Goal: Information Seeking & Learning: Learn about a topic

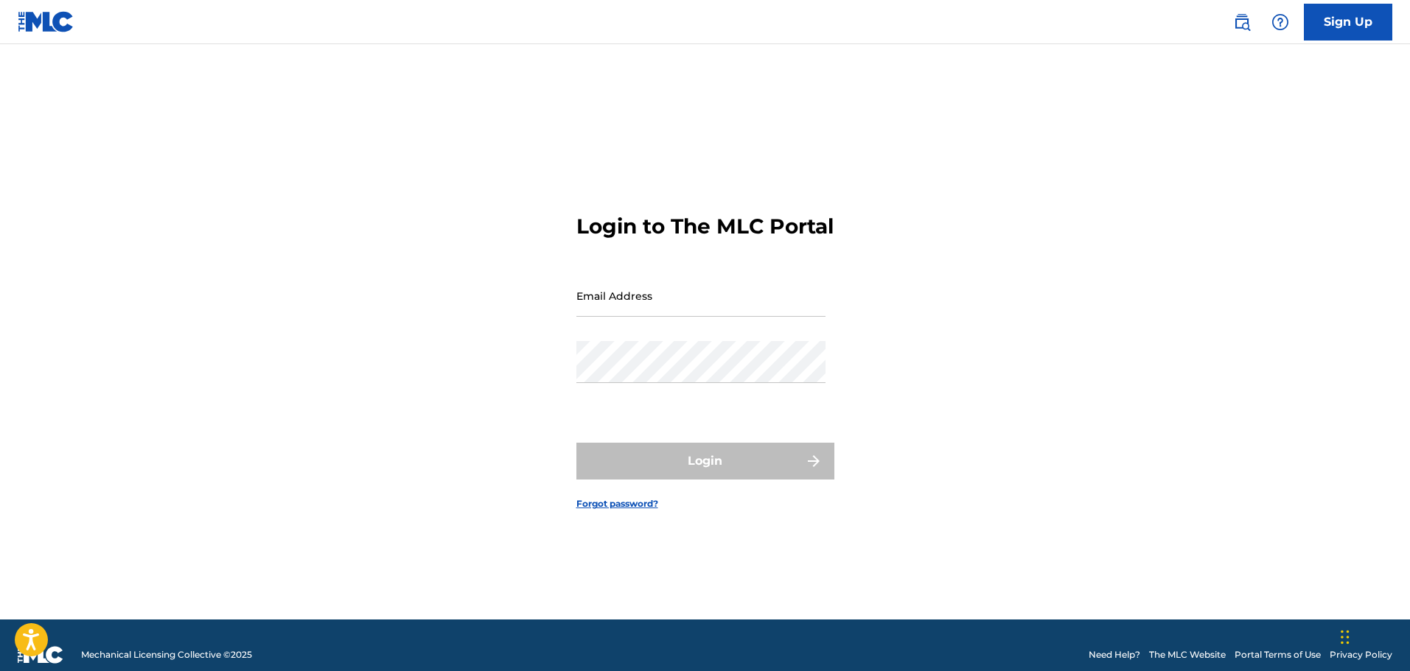
drag, startPoint x: 0, startPoint y: 0, endPoint x: 649, endPoint y: 316, distance: 721.6
click at [649, 316] on input "Email Address" at bounding box center [700, 296] width 249 height 42
type input "[EMAIL_ADDRESS][DOMAIN_NAME]"
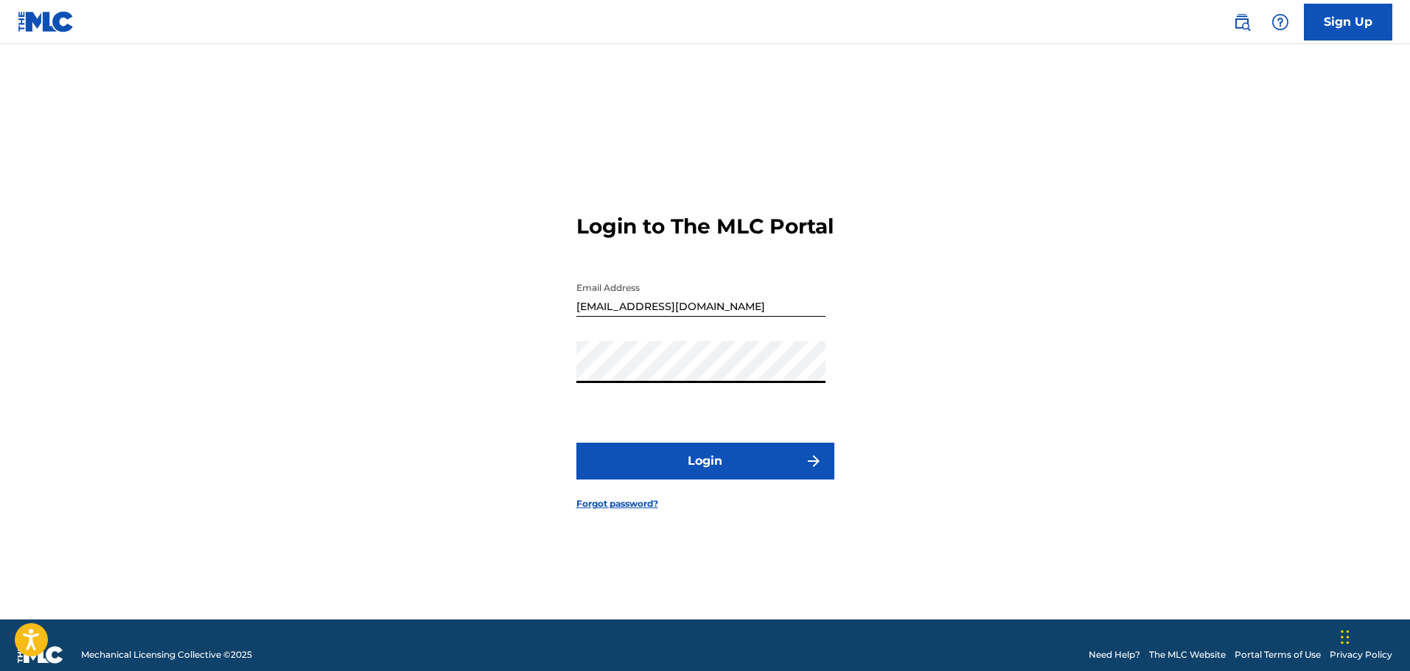
click at [731, 475] on button "Login" at bounding box center [705, 461] width 258 height 37
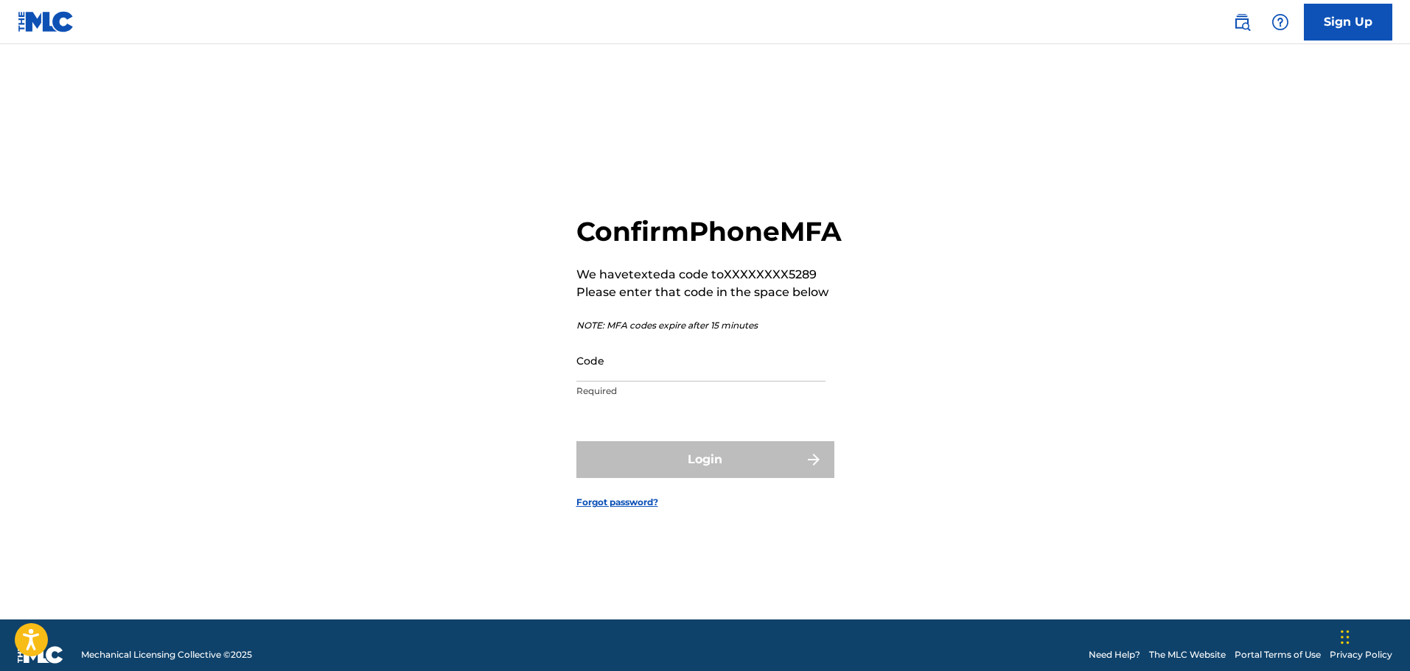
click at [773, 382] on input "Code" at bounding box center [700, 361] width 249 height 42
click at [984, 308] on div "Confirm Phone MFA We have texted a code to XXXXXXXX5289 Please enter that code …" at bounding box center [705, 350] width 1032 height 539
click at [768, 382] on input "Code" at bounding box center [700, 361] width 249 height 42
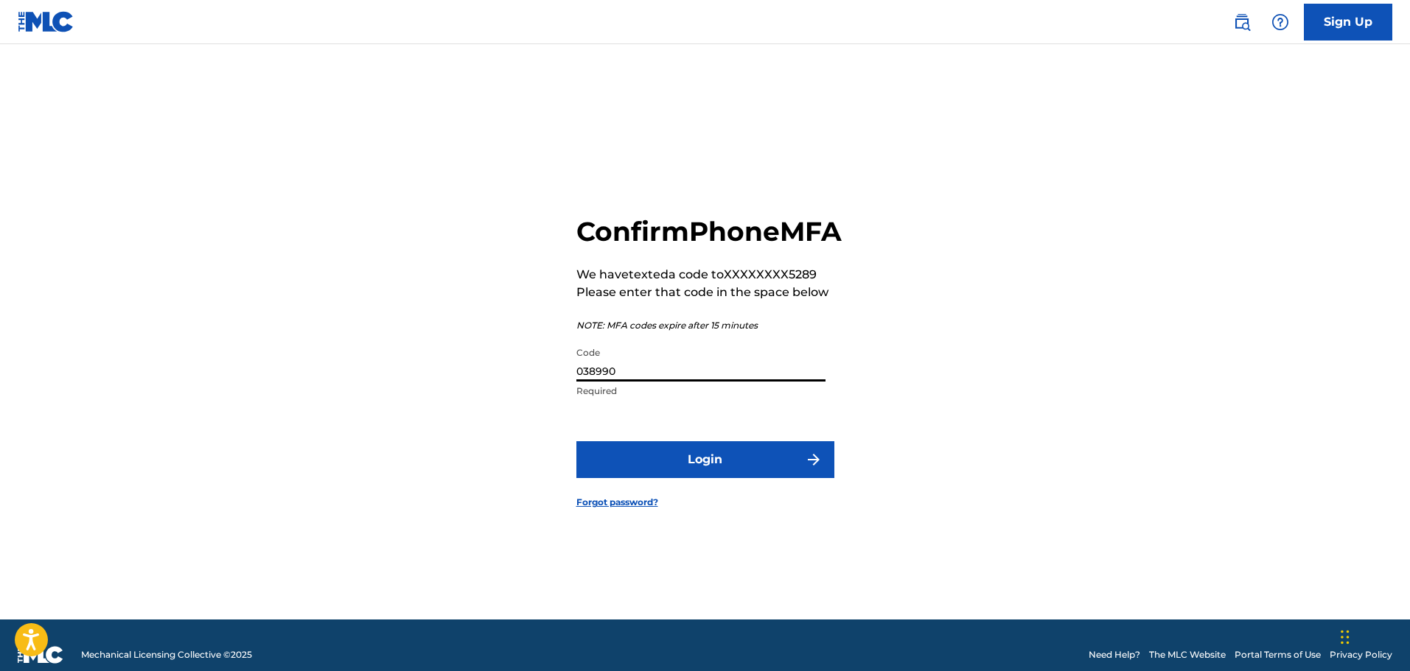
type input "038990"
click at [705, 475] on button "Login" at bounding box center [705, 460] width 258 height 37
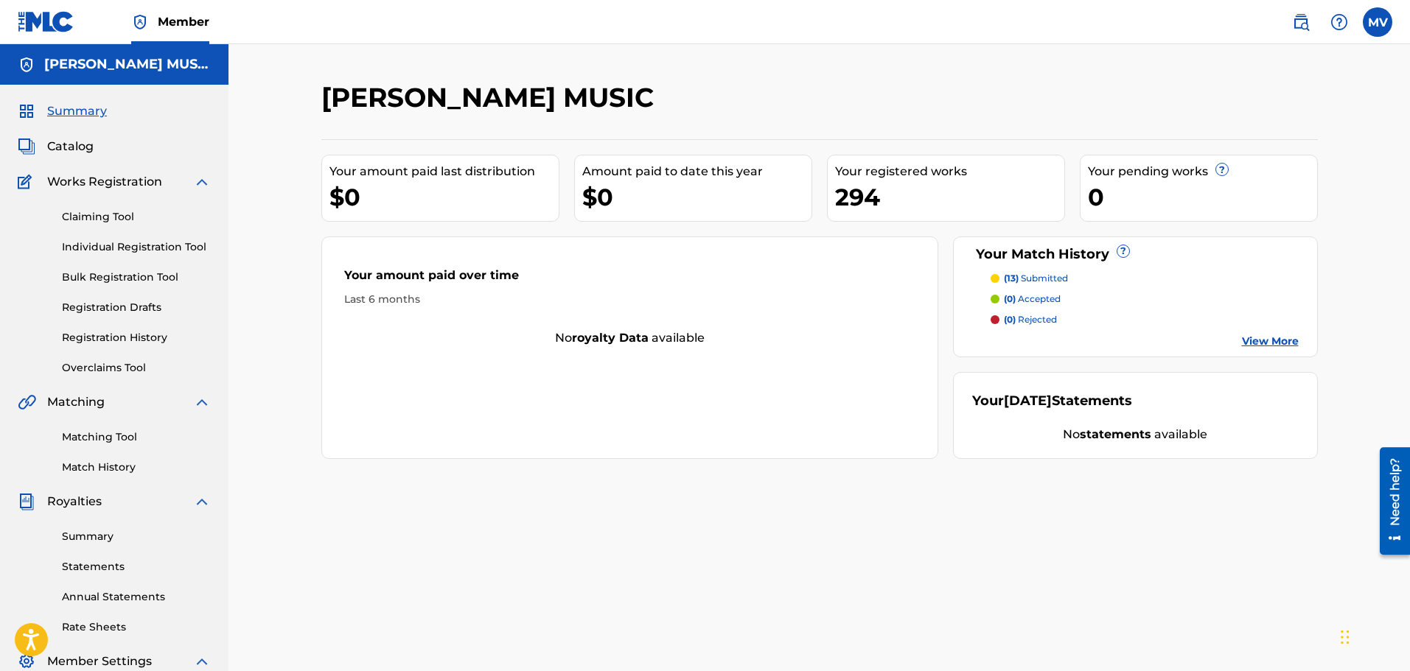
click at [65, 150] on span "Catalog" at bounding box center [70, 147] width 46 height 18
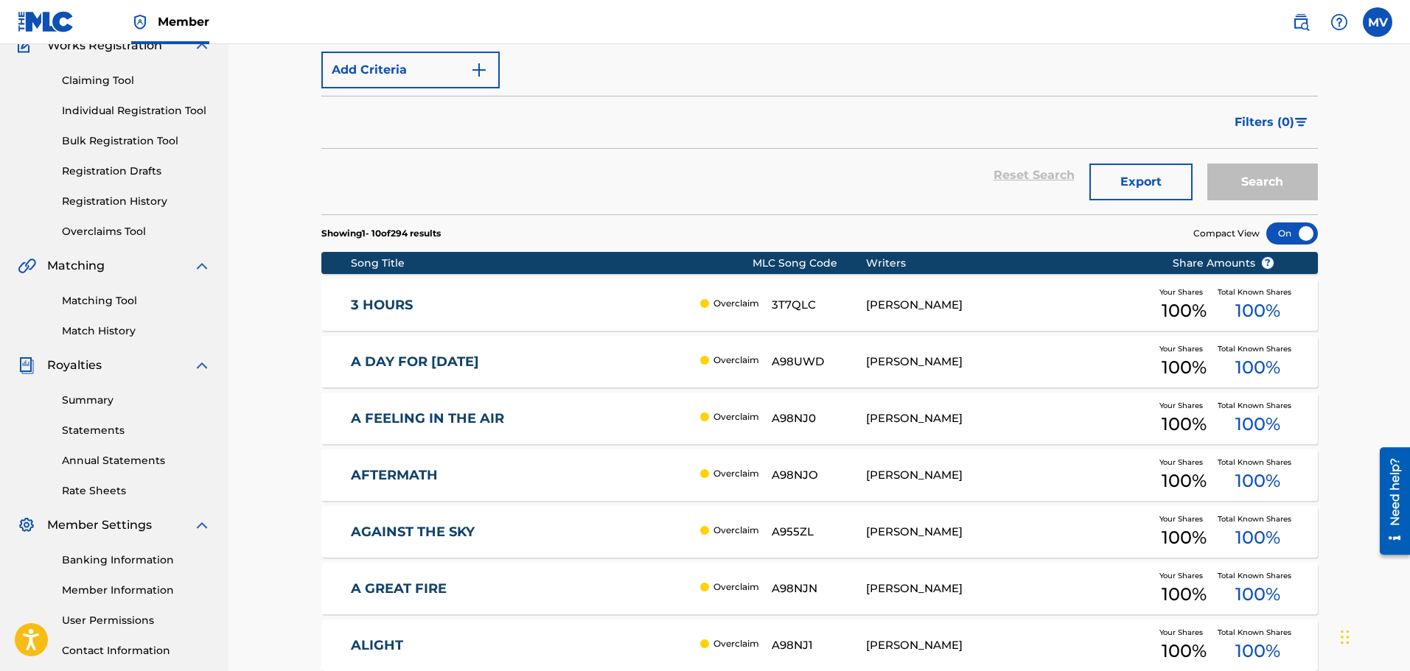
scroll to position [147, 0]
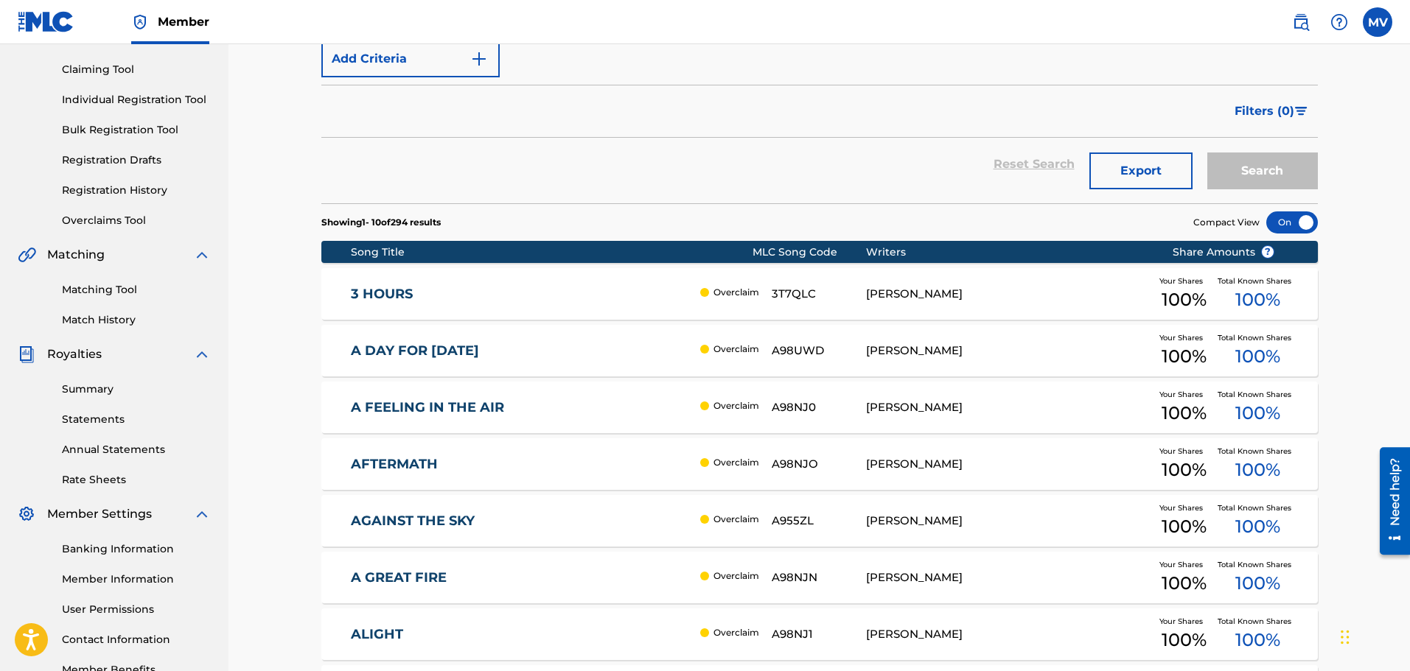
click at [1011, 286] on div "[PERSON_NAME]" at bounding box center [1008, 294] width 284 height 17
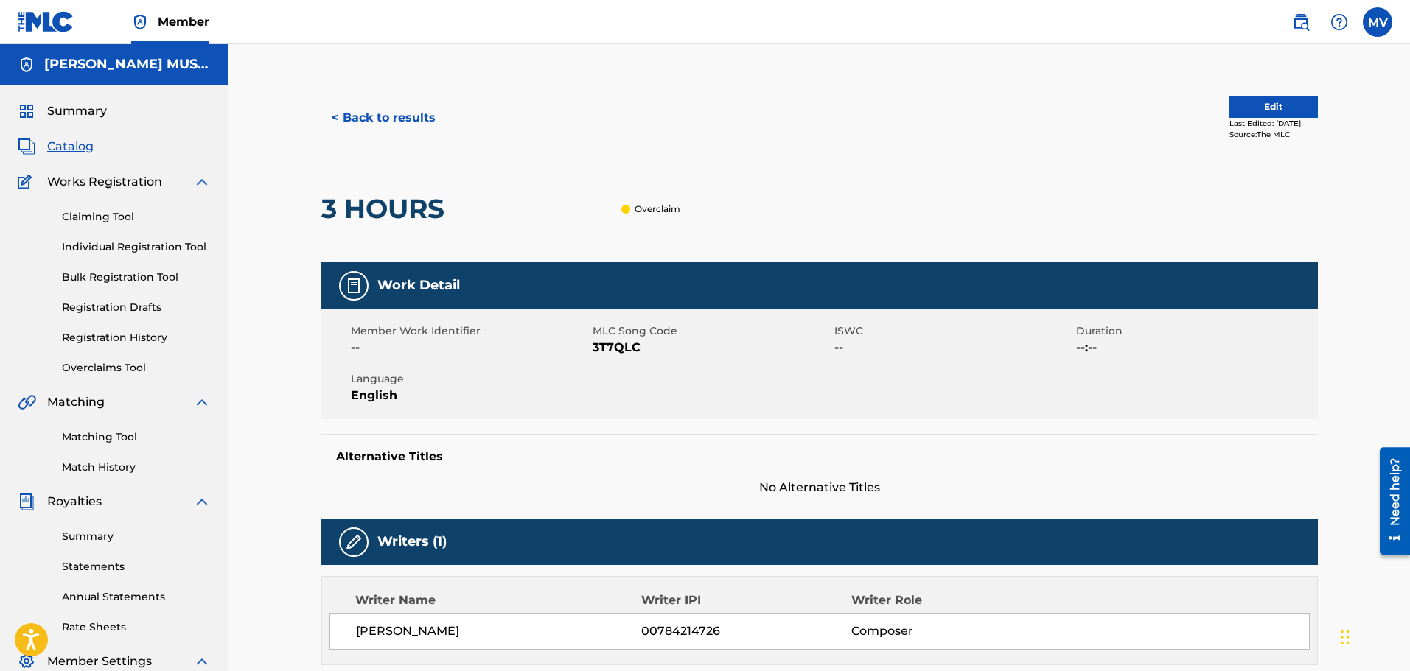
click at [77, 111] on span "Summary" at bounding box center [77, 111] width 60 height 18
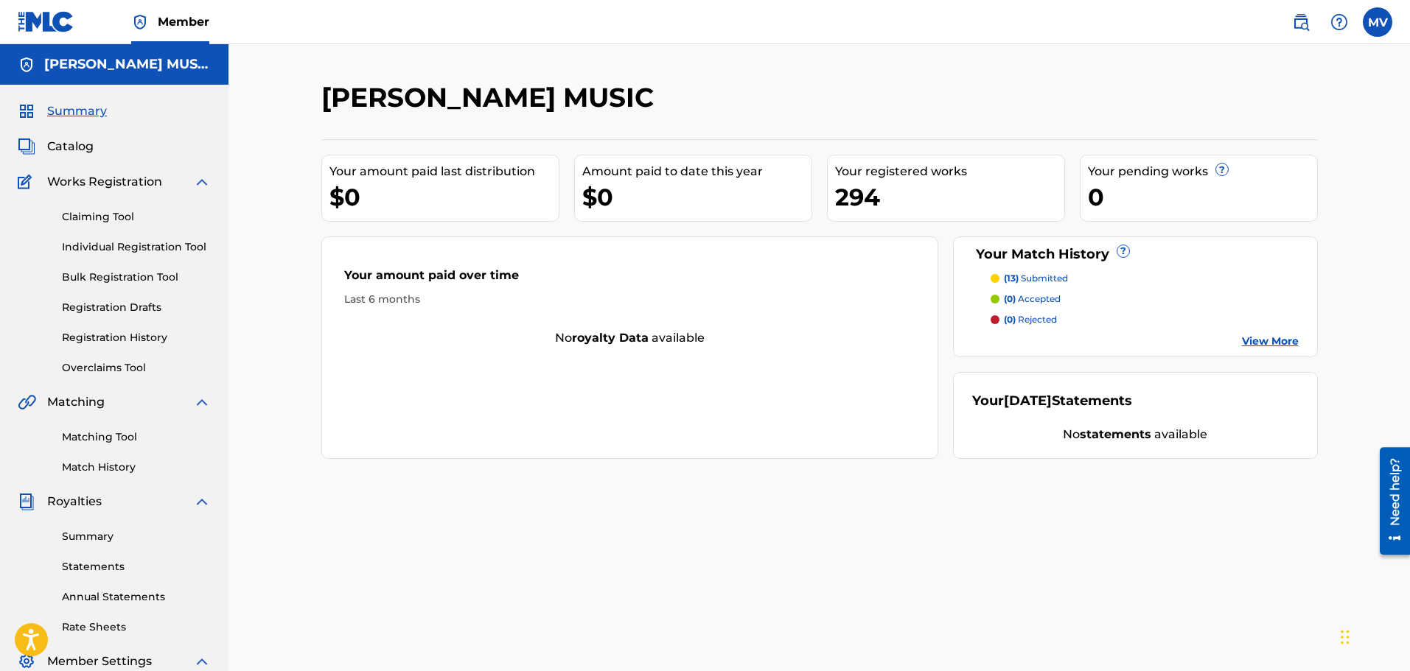
click at [1339, 25] on img at bounding box center [1339, 22] width 18 height 18
click at [1382, 28] on label at bounding box center [1377, 21] width 29 height 29
click at [1378, 22] on input "MV [PERSON_NAME] [EMAIL_ADDRESS][DOMAIN_NAME] Notification Preferences Profile …" at bounding box center [1378, 22] width 0 height 0
click at [1341, 27] on img at bounding box center [1339, 22] width 18 height 18
click at [1395, 515] on div "Need help?" at bounding box center [1395, 492] width 20 height 68
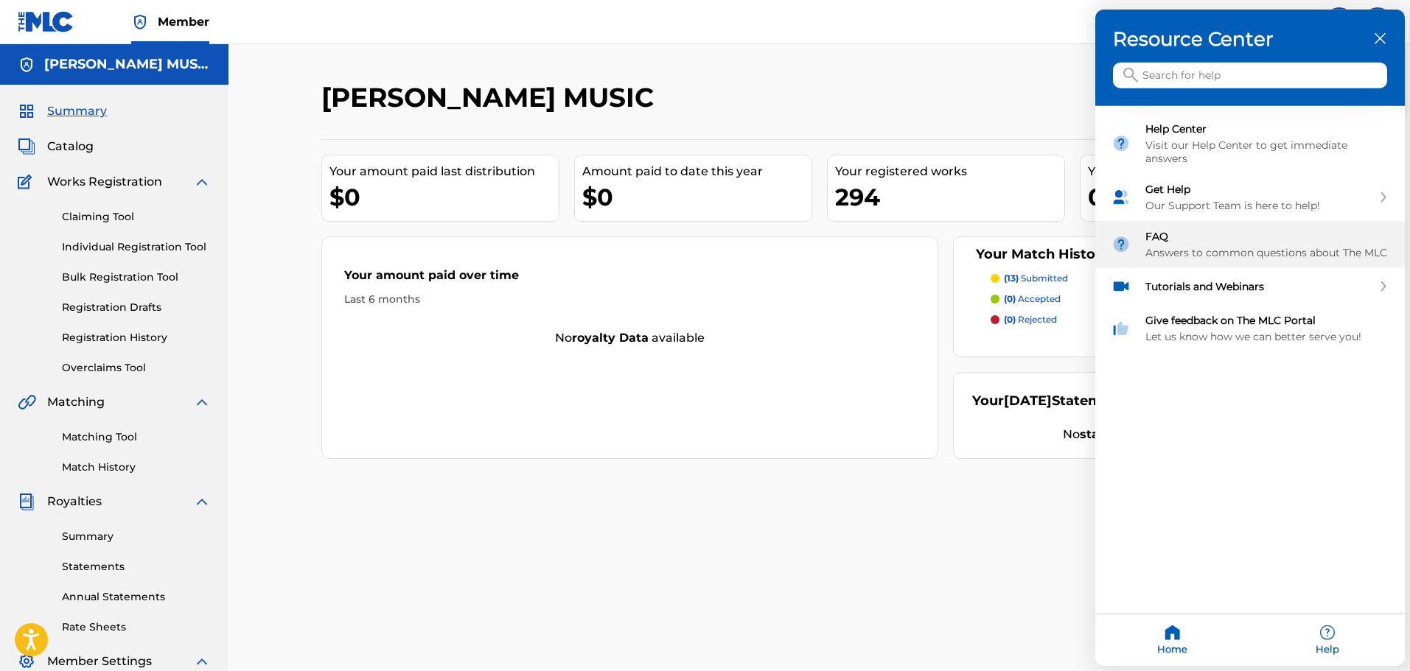
click at [1204, 244] on div "FAQ Answers to common questions about The MLC" at bounding box center [1266, 244] width 243 height 29
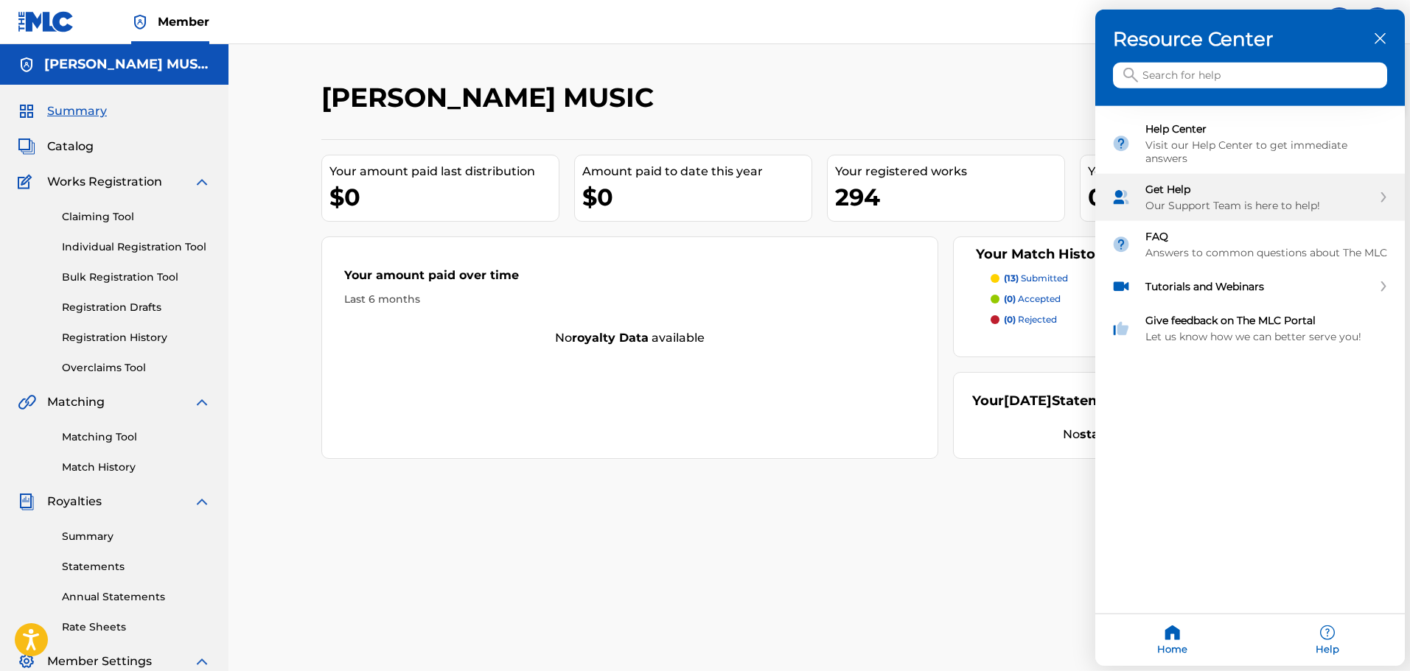
click at [1185, 184] on div "Get Help" at bounding box center [1258, 189] width 227 height 13
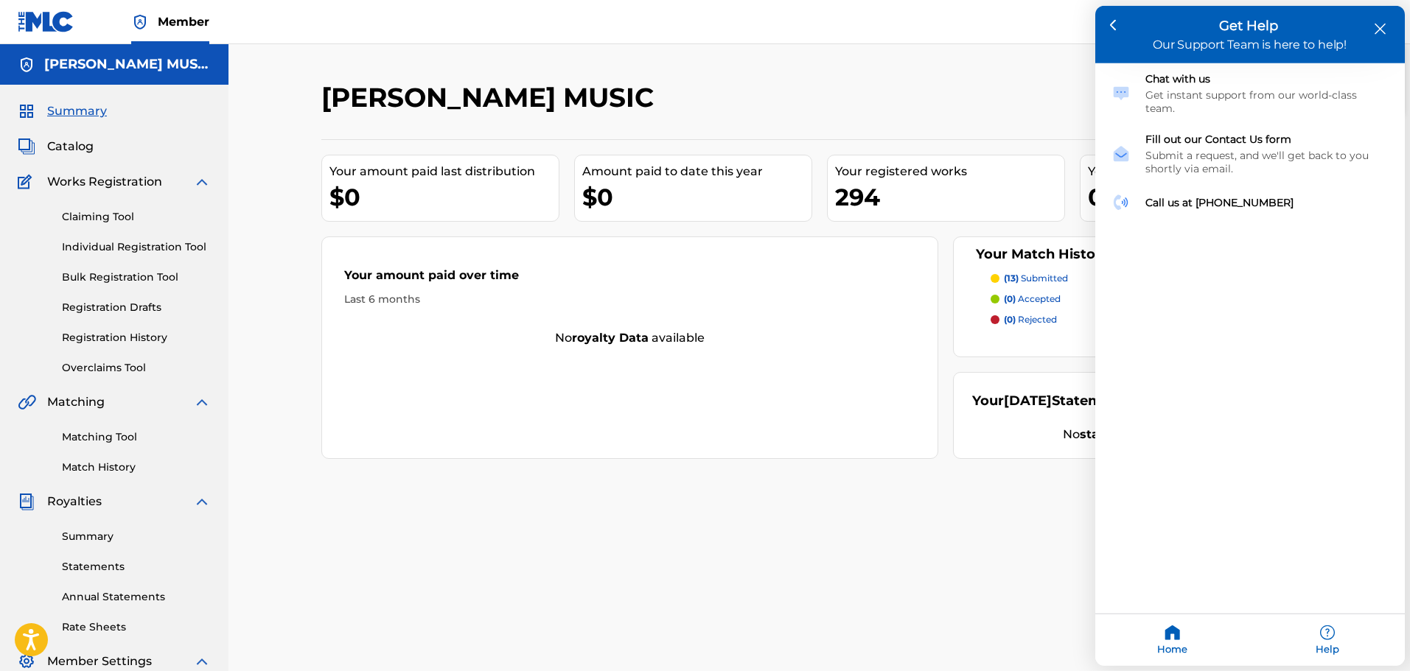
click at [1375, 24] on icon "close resource center" at bounding box center [1380, 29] width 11 height 11
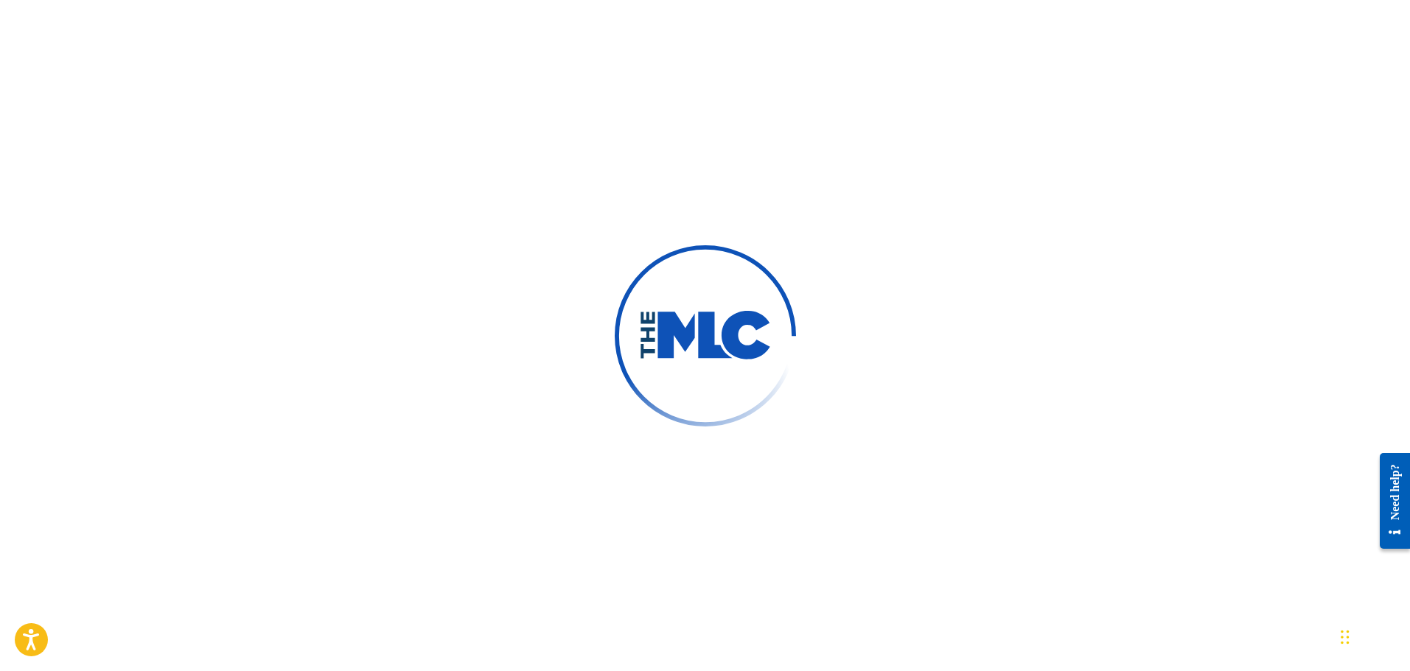
click at [915, 387] on div at bounding box center [705, 335] width 1410 height 671
